Goal: Information Seeking & Learning: Understand process/instructions

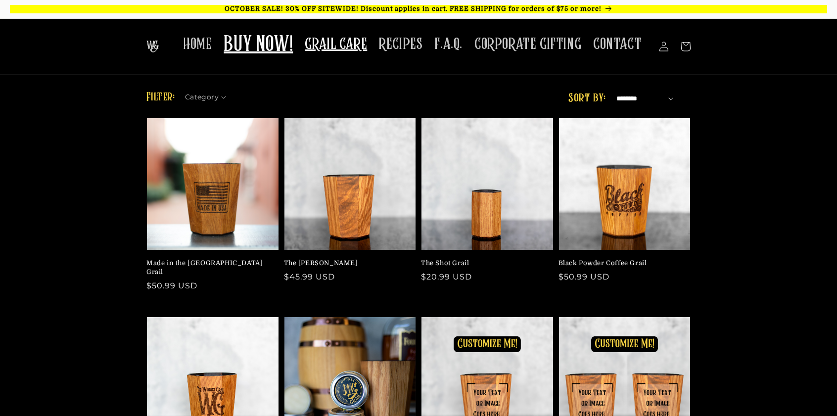
click at [346, 45] on span "GRAIL CARE" at bounding box center [336, 44] width 62 height 19
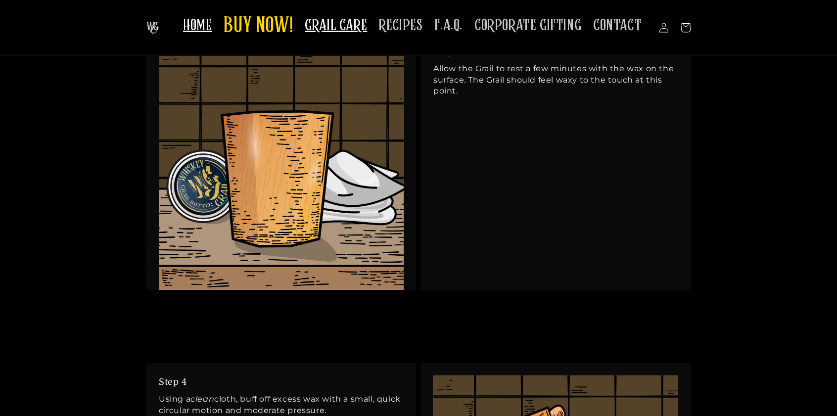
scroll to position [1582, 0]
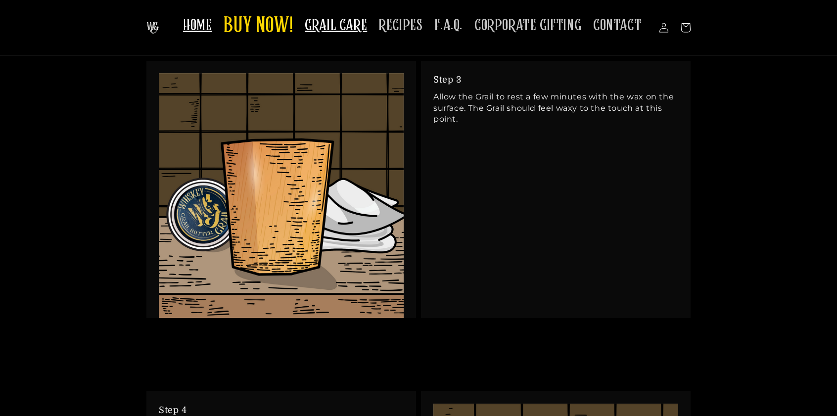
click at [205, 25] on span "HOME" at bounding box center [197, 25] width 29 height 19
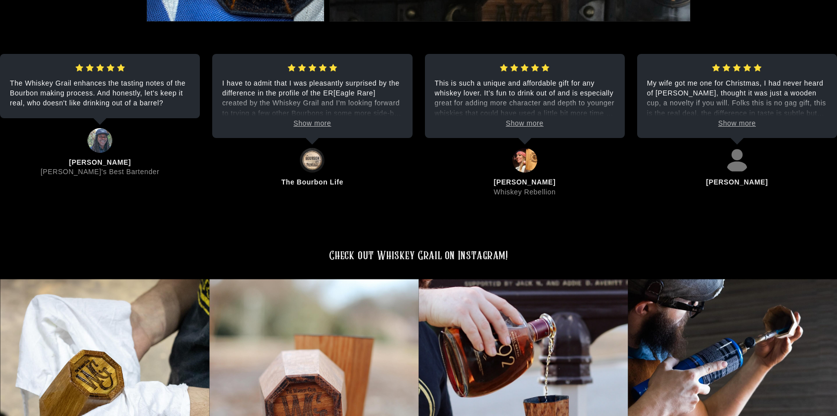
scroll to position [2719, 0]
